Goal: Book appointment/travel/reservation

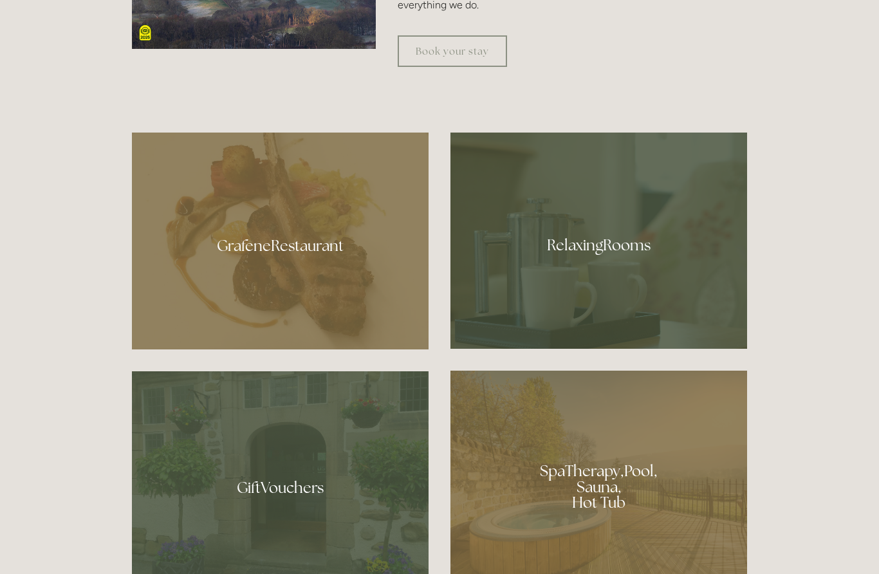
scroll to position [743, 0]
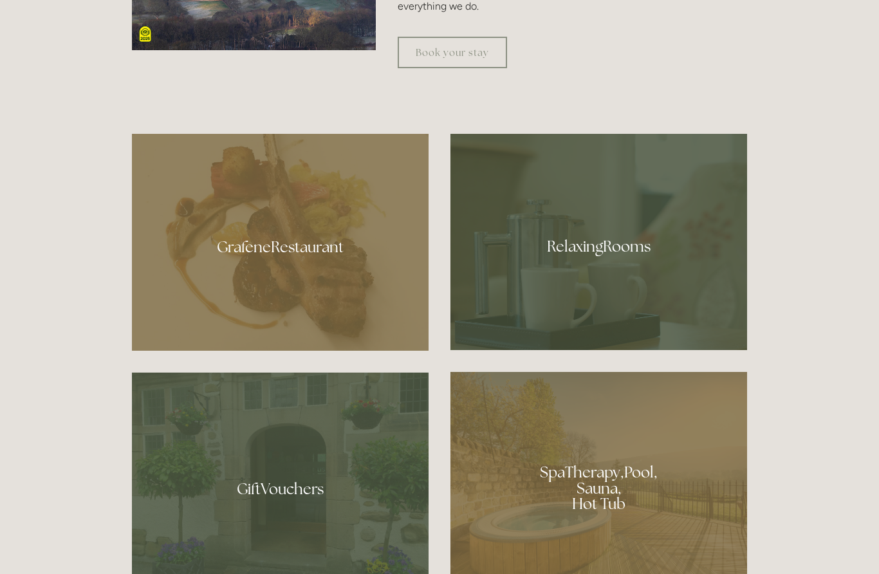
click at [594, 298] on div at bounding box center [598, 242] width 296 height 216
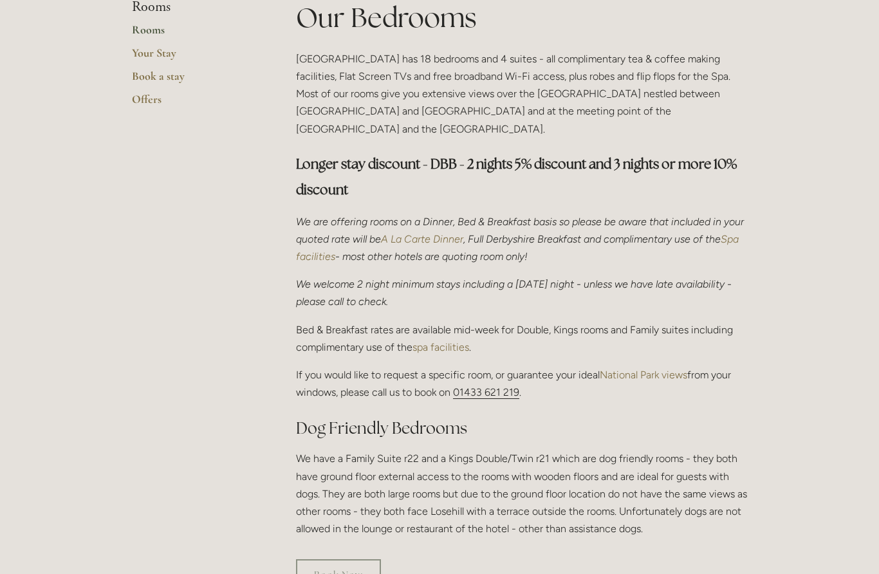
scroll to position [334, 0]
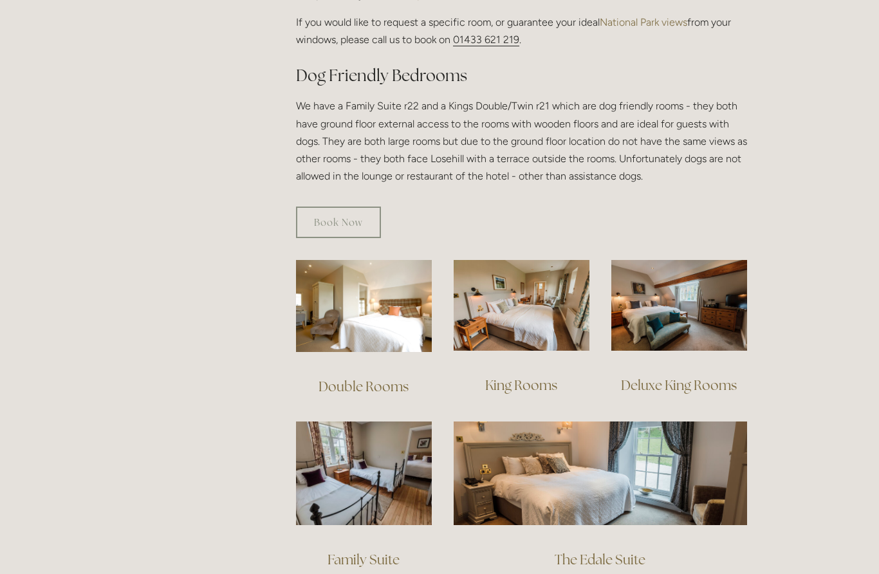
scroll to position [690, 0]
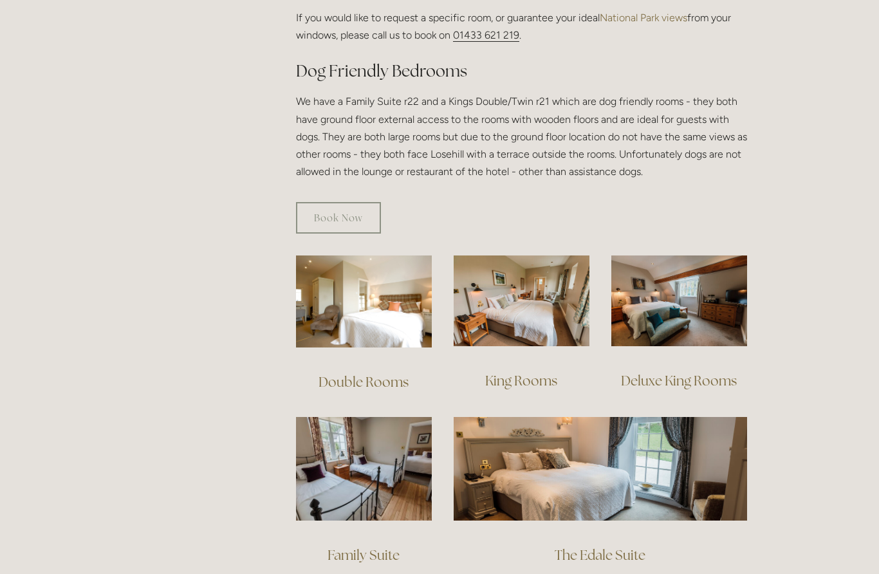
click at [528, 372] on link "King Rooms" at bounding box center [521, 380] width 72 height 17
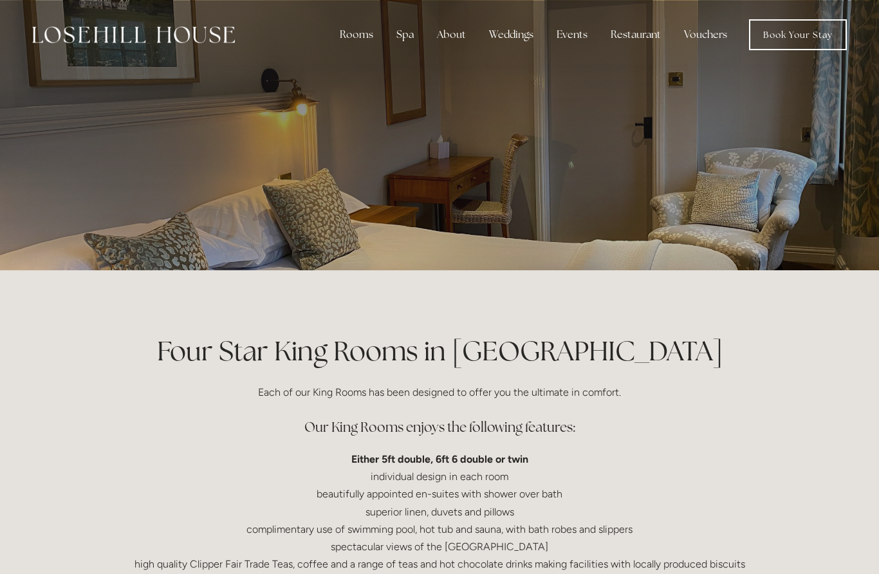
click at [799, 39] on link "Book Your Stay" at bounding box center [798, 34] width 98 height 31
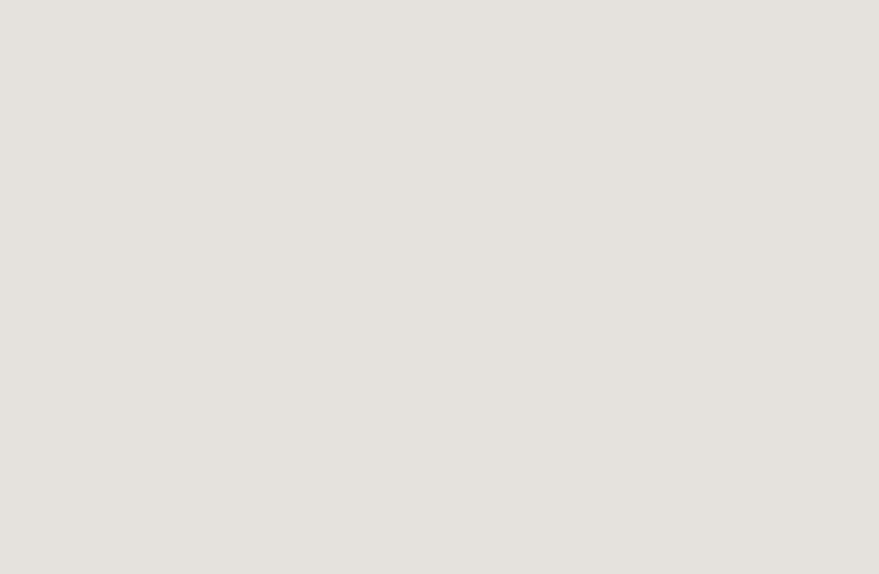
scroll to position [794, 0]
